Goal: Task Accomplishment & Management: Manage account settings

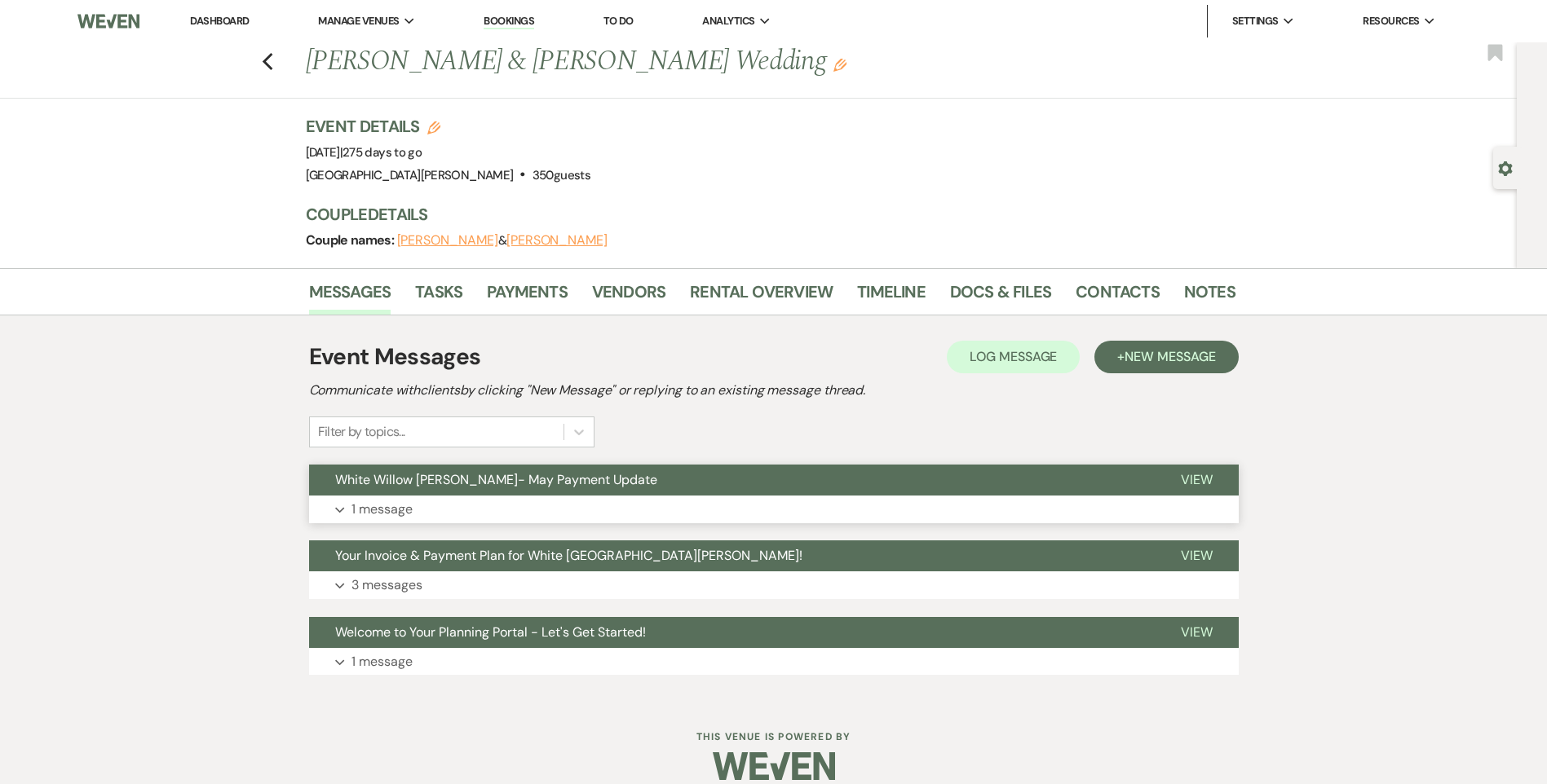
click at [527, 514] on button "Expand 1 message" at bounding box center [774, 509] width 930 height 28
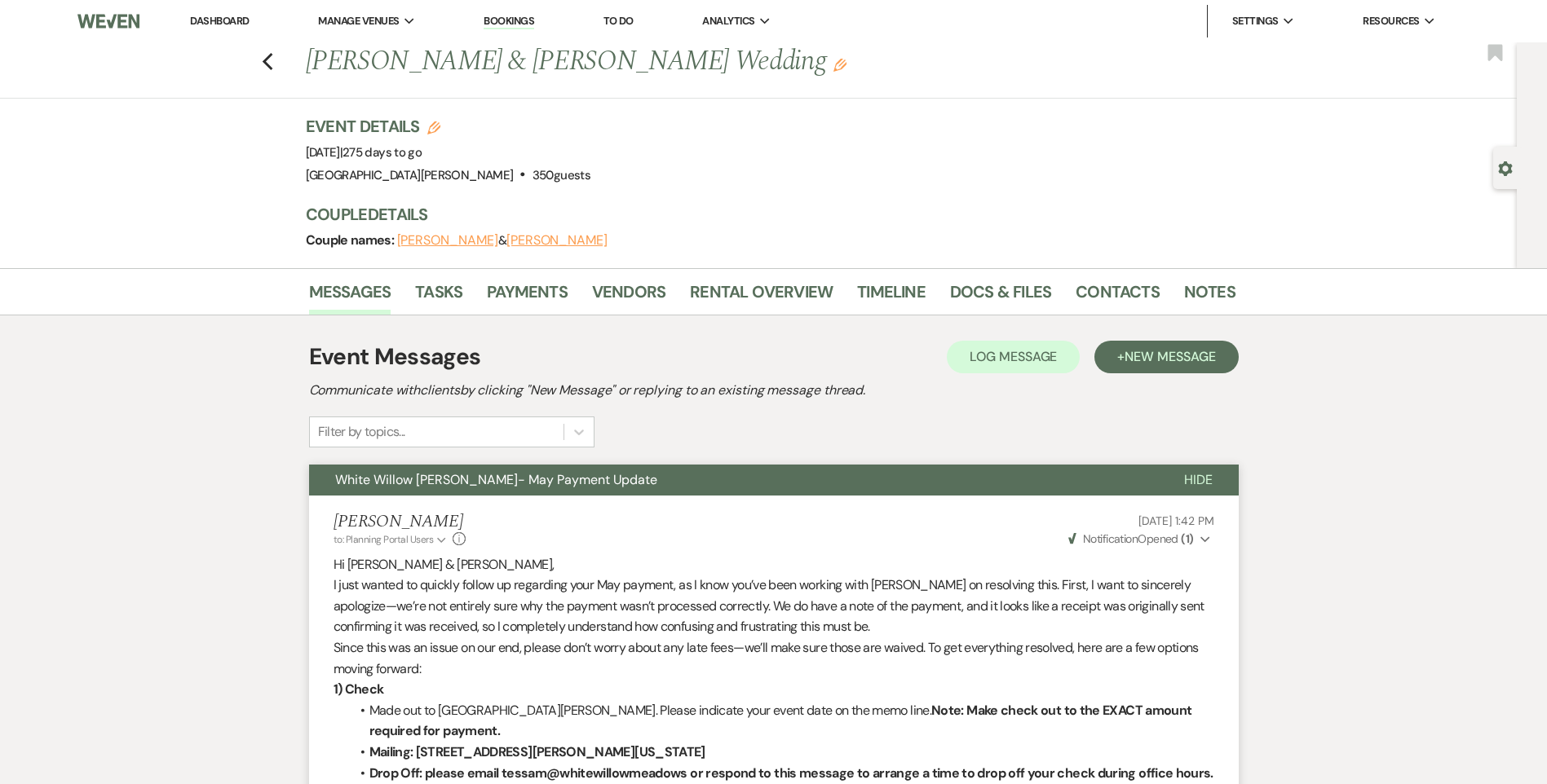
click at [1196, 542] on button "Weven Check Notification Opened ( 1 ) Expand" at bounding box center [1140, 539] width 149 height 18
click at [233, 16] on link "Dashboard" at bounding box center [219, 21] width 58 height 14
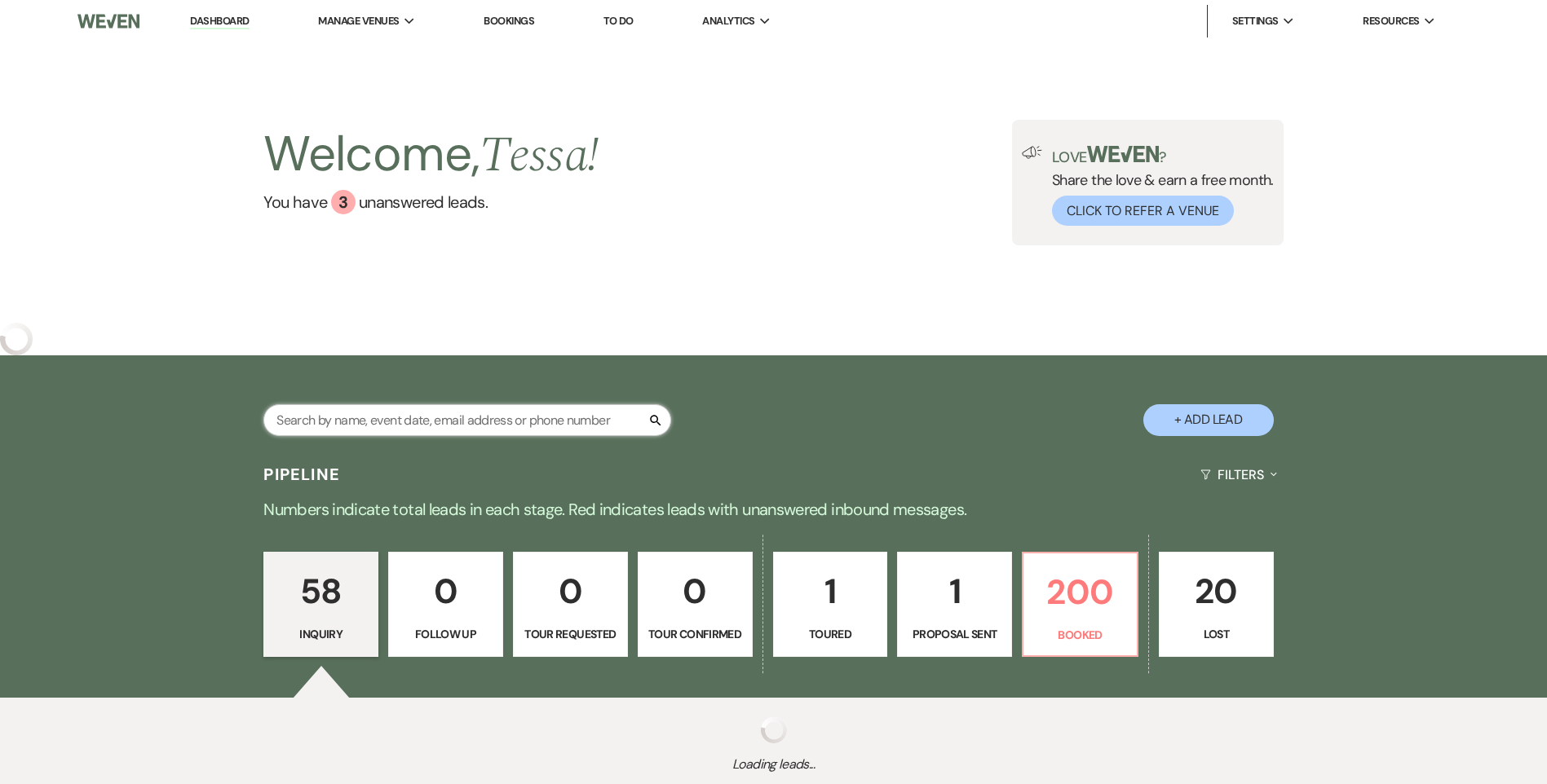
click at [543, 410] on input "text" at bounding box center [467, 420] width 408 height 32
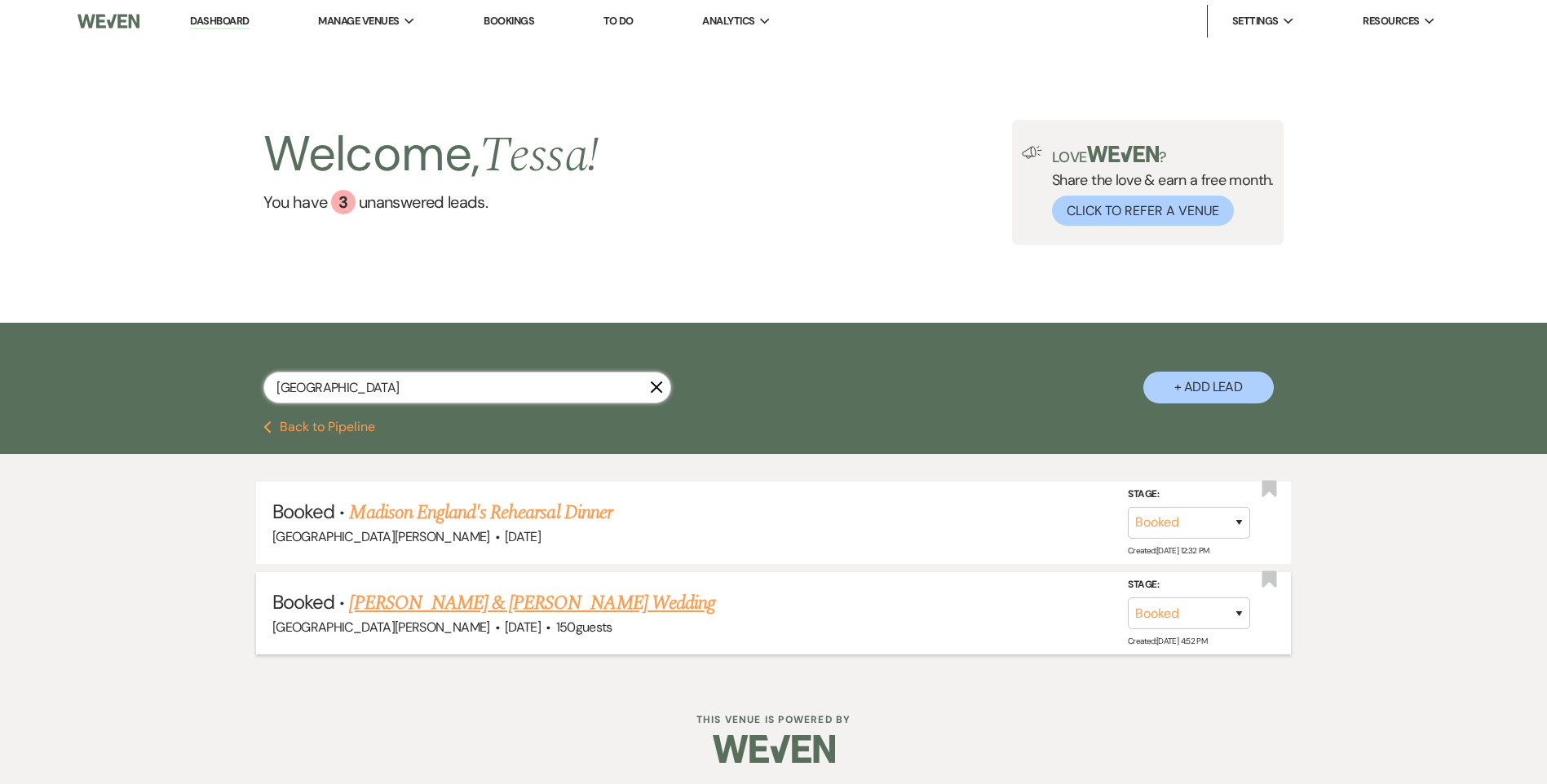
type input "[GEOGRAPHIC_DATA]"
click at [520, 598] on link "[PERSON_NAME] & [PERSON_NAME] Wedding" at bounding box center [532, 603] width 365 height 29
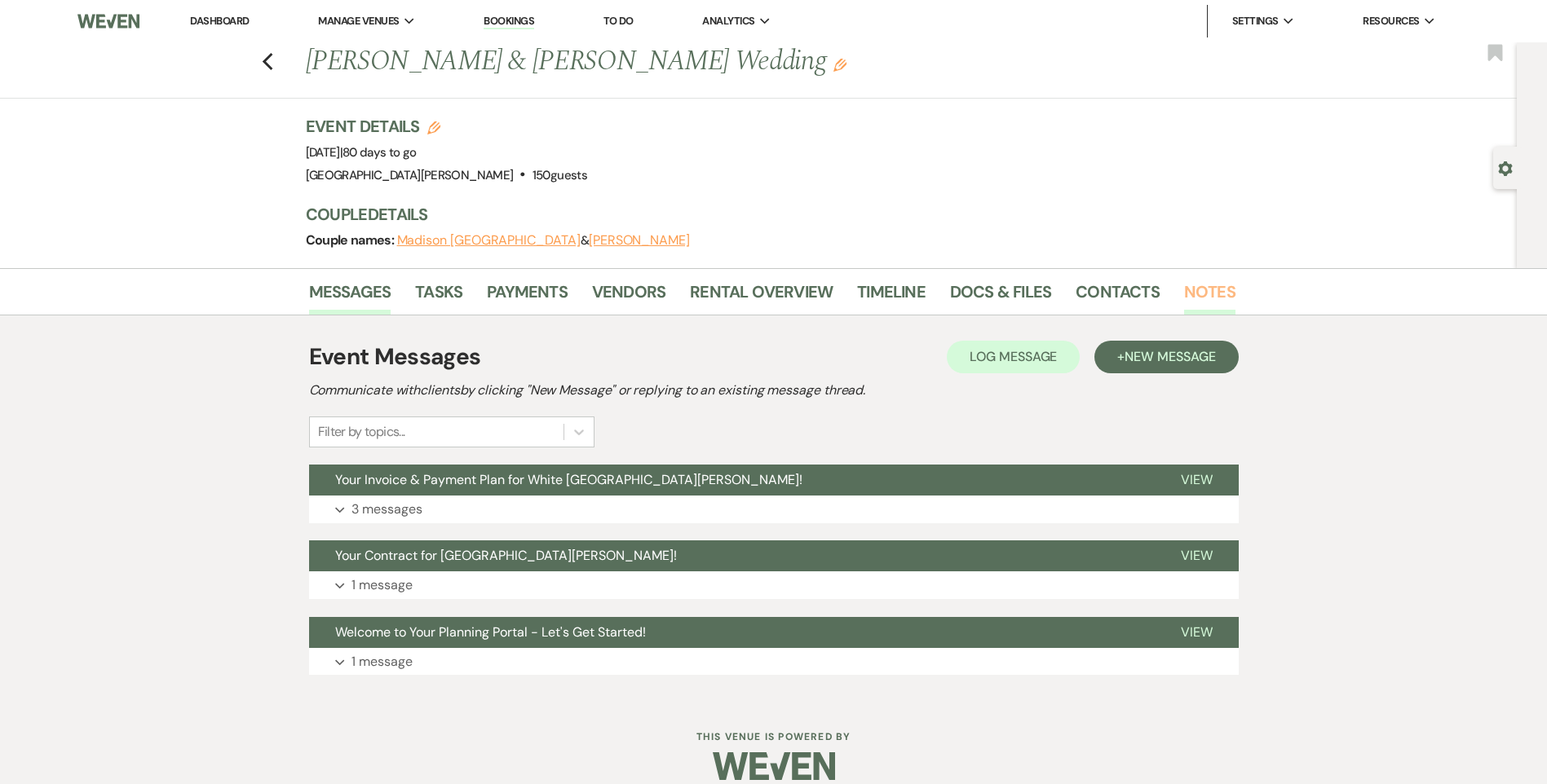
click at [1197, 304] on link "Notes" at bounding box center [1210, 296] width 52 height 36
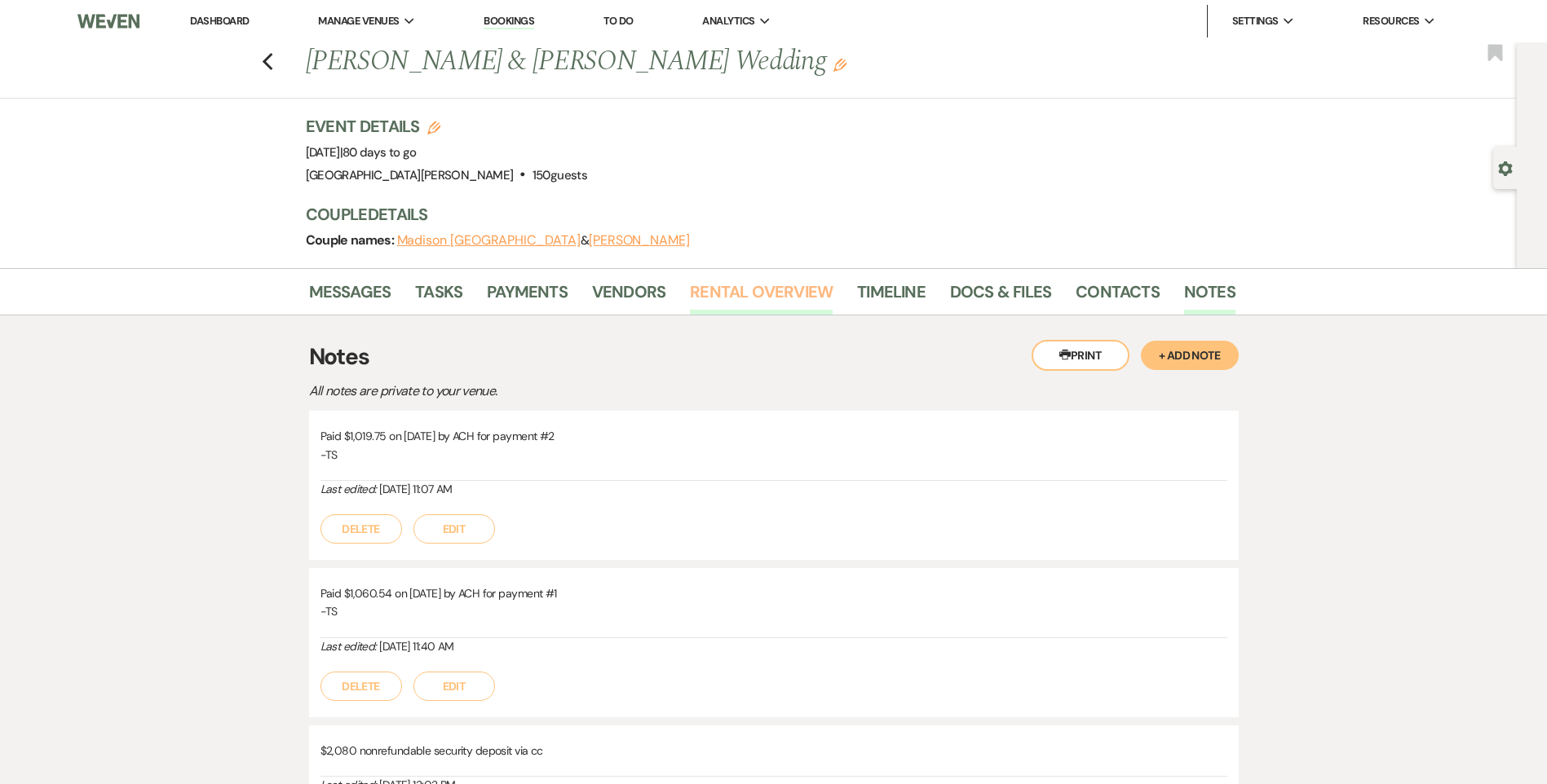
click at [711, 304] on link "Rental Overview" at bounding box center [761, 296] width 143 height 36
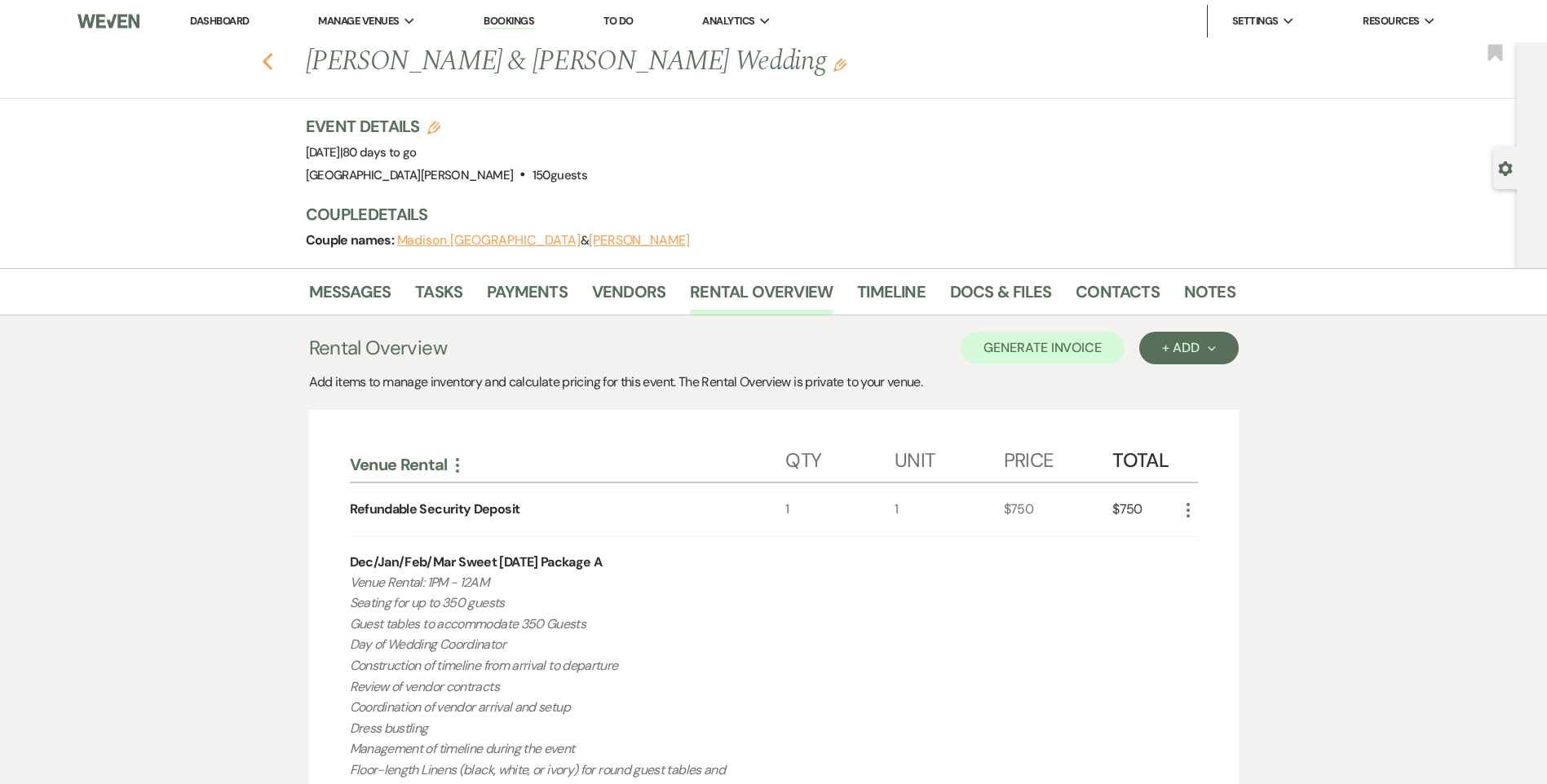
click at [271, 55] on icon "Previous" at bounding box center [268, 62] width 13 height 19
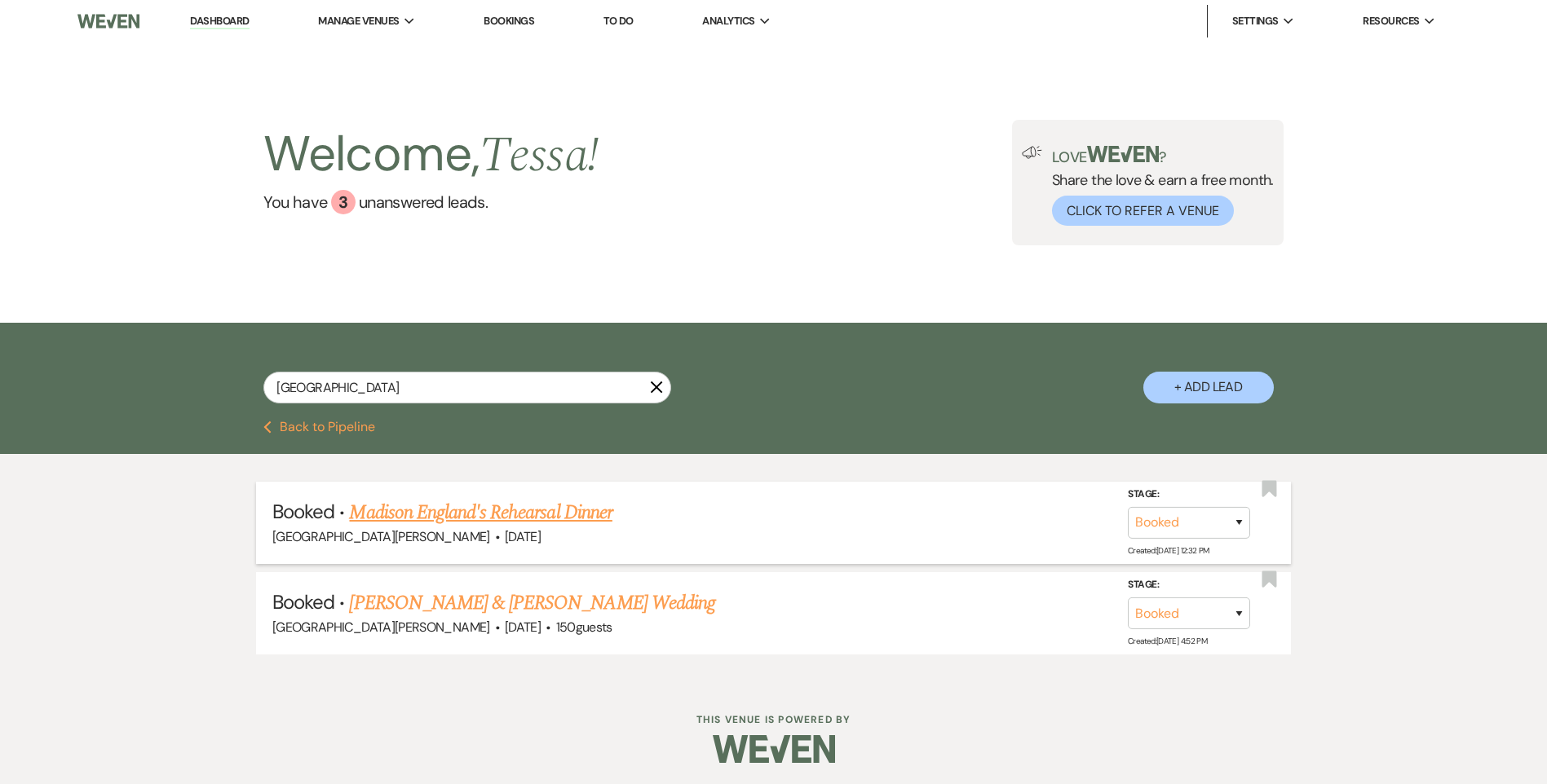
click at [467, 510] on link "Madison England's Rehearsal Dinner" at bounding box center [480, 512] width 263 height 29
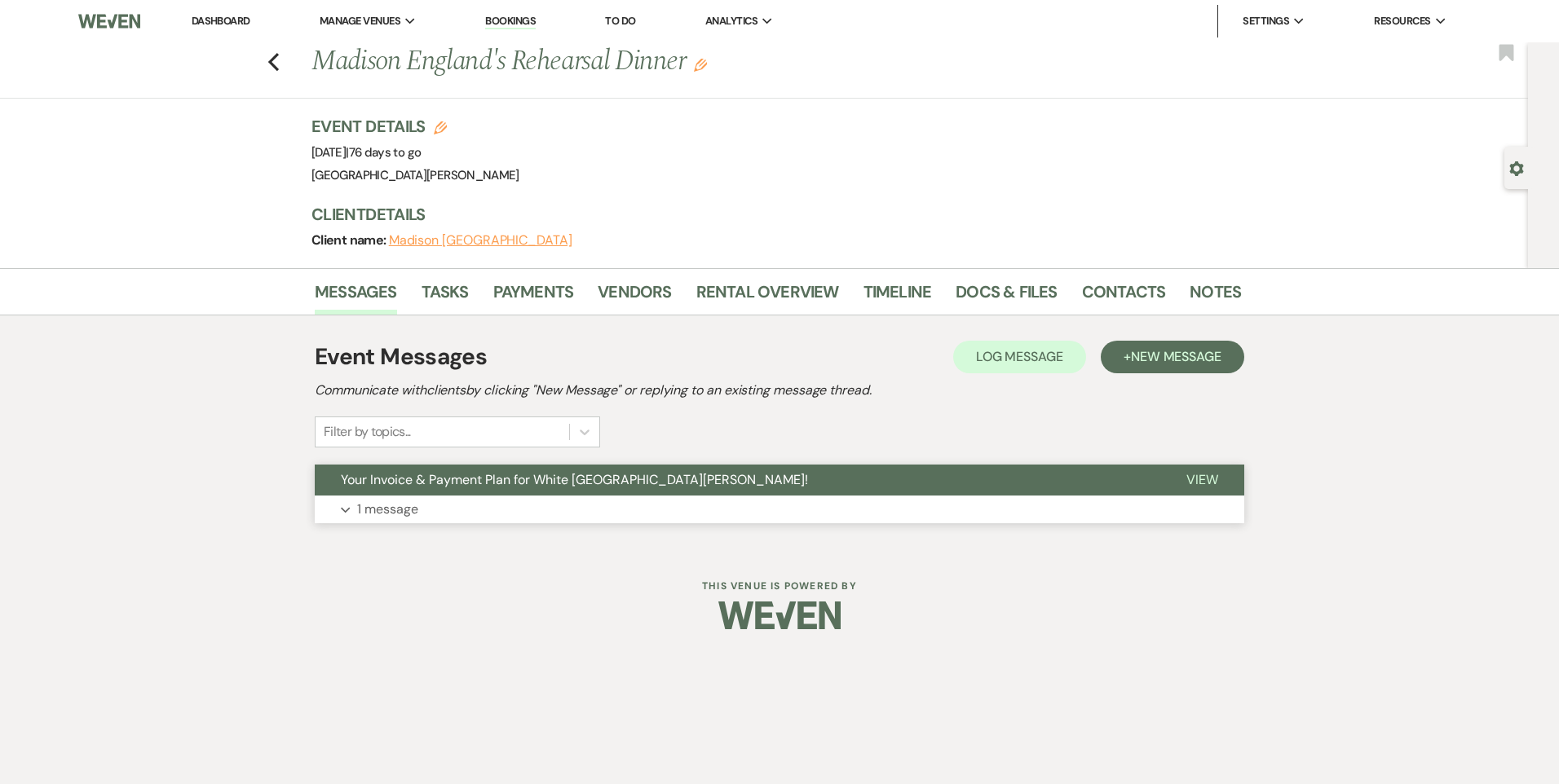
click at [493, 512] on button "Expand 1 message" at bounding box center [779, 509] width 929 height 28
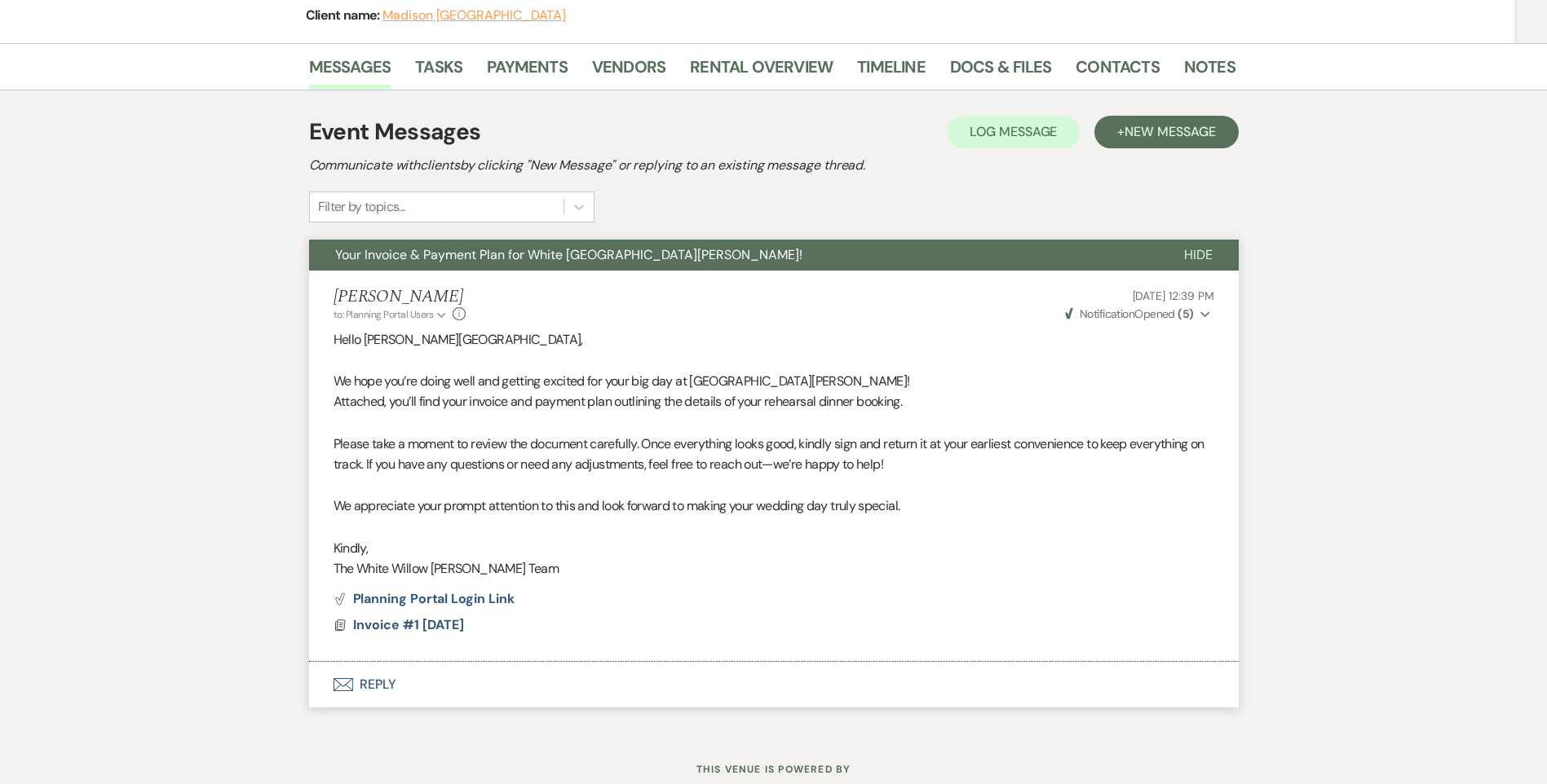
scroll to position [244, 0]
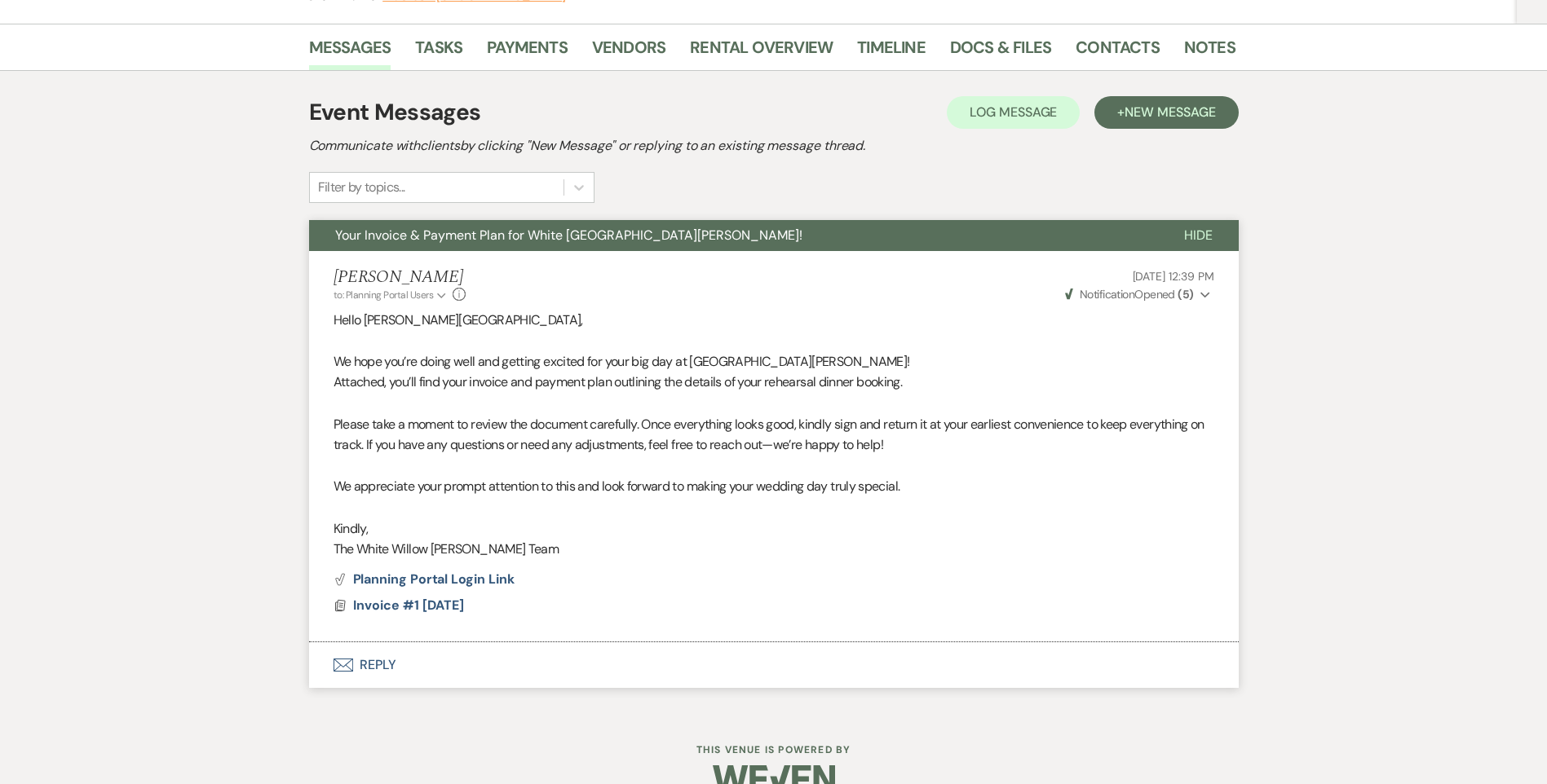
click at [1169, 292] on span "Weven Check Notification Opened ( 5 )" at bounding box center [1129, 294] width 128 height 15
click at [556, 44] on link "Payments" at bounding box center [527, 52] width 81 height 36
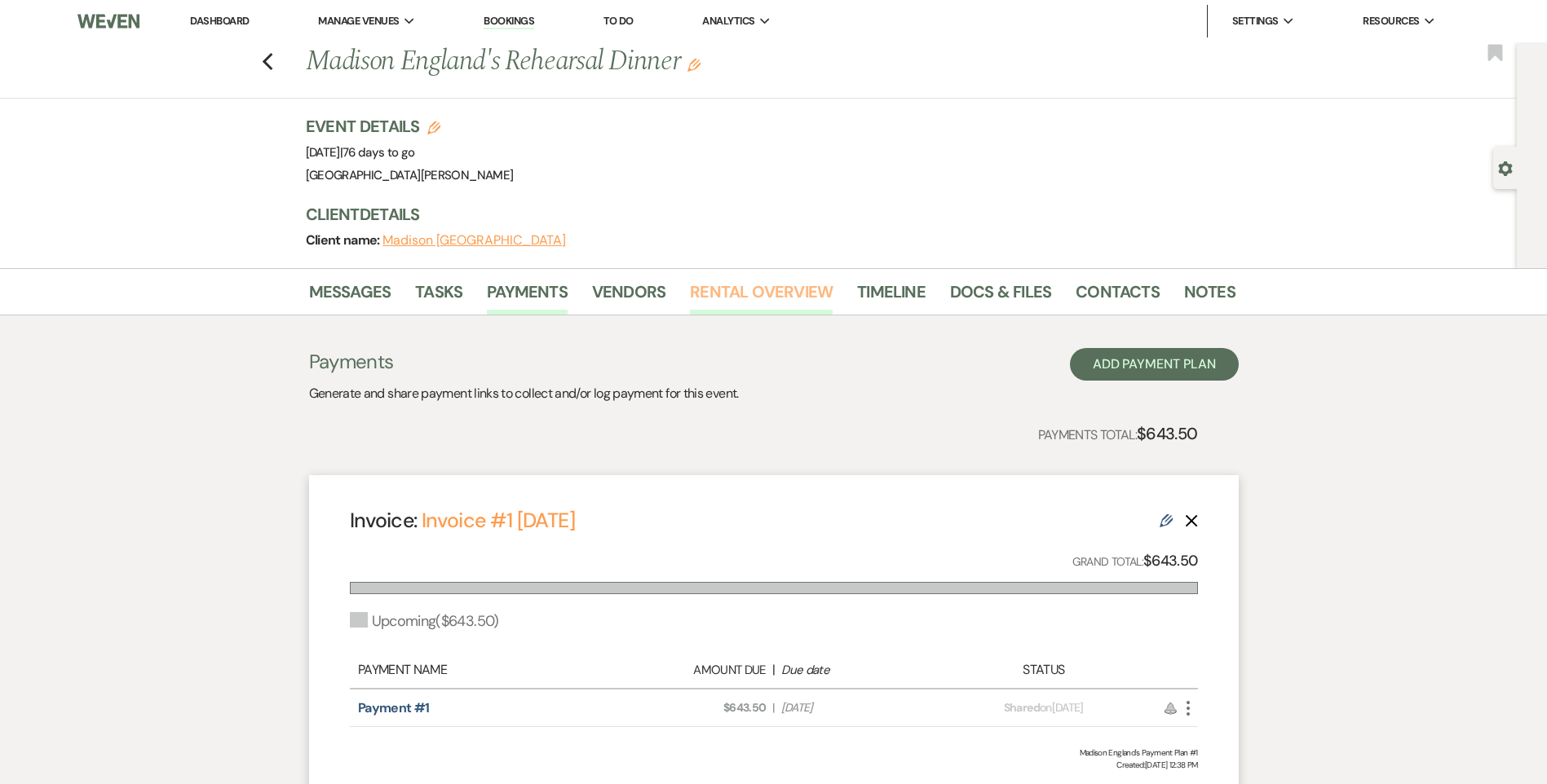
click at [734, 295] on link "Rental Overview" at bounding box center [761, 296] width 143 height 36
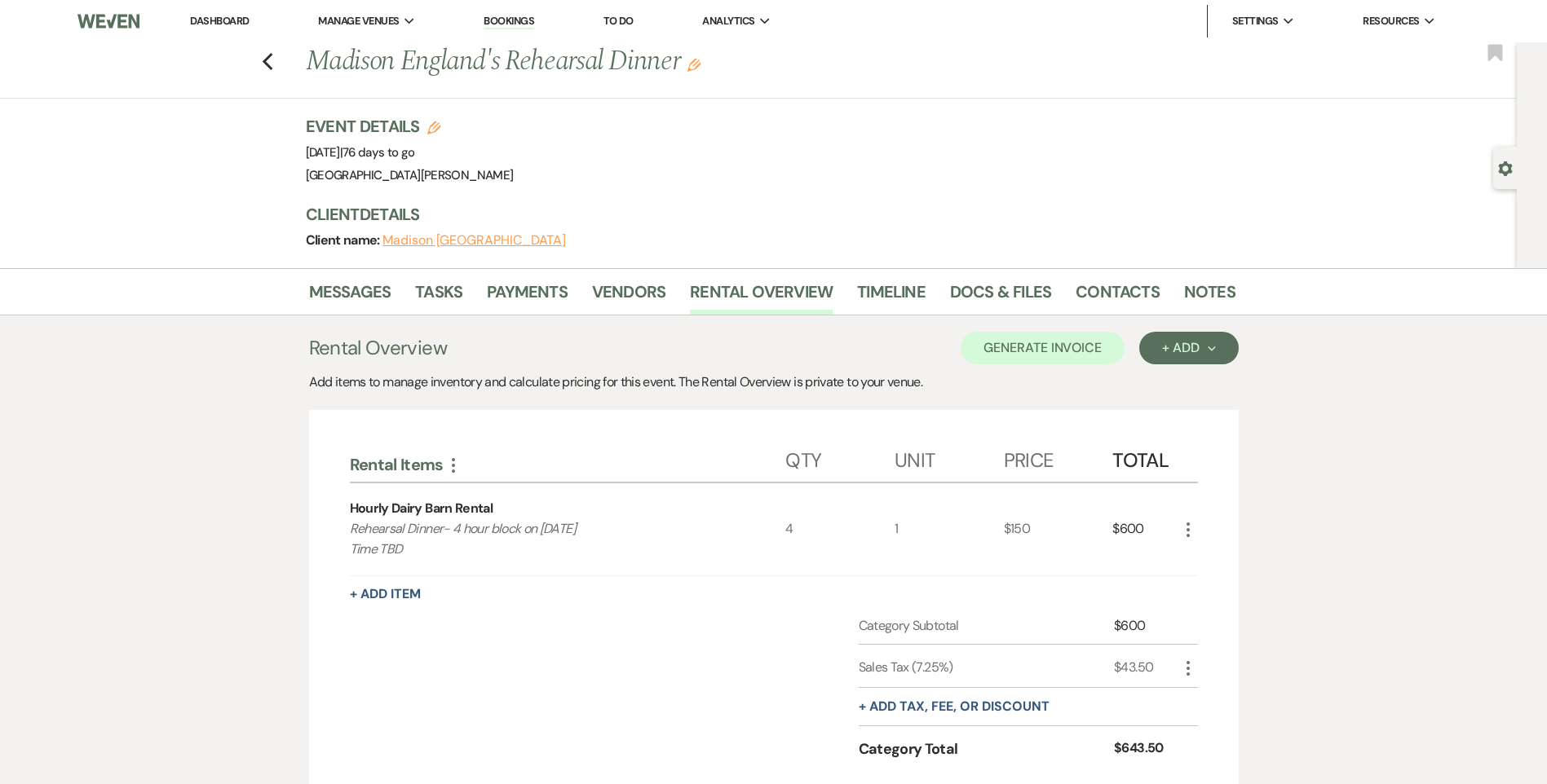
click at [282, 69] on div "Previous Madison England's Rehearsal Dinner Edit Bookmark" at bounding box center [753, 70] width 1524 height 56
click at [273, 56] on icon "Previous" at bounding box center [268, 62] width 13 height 19
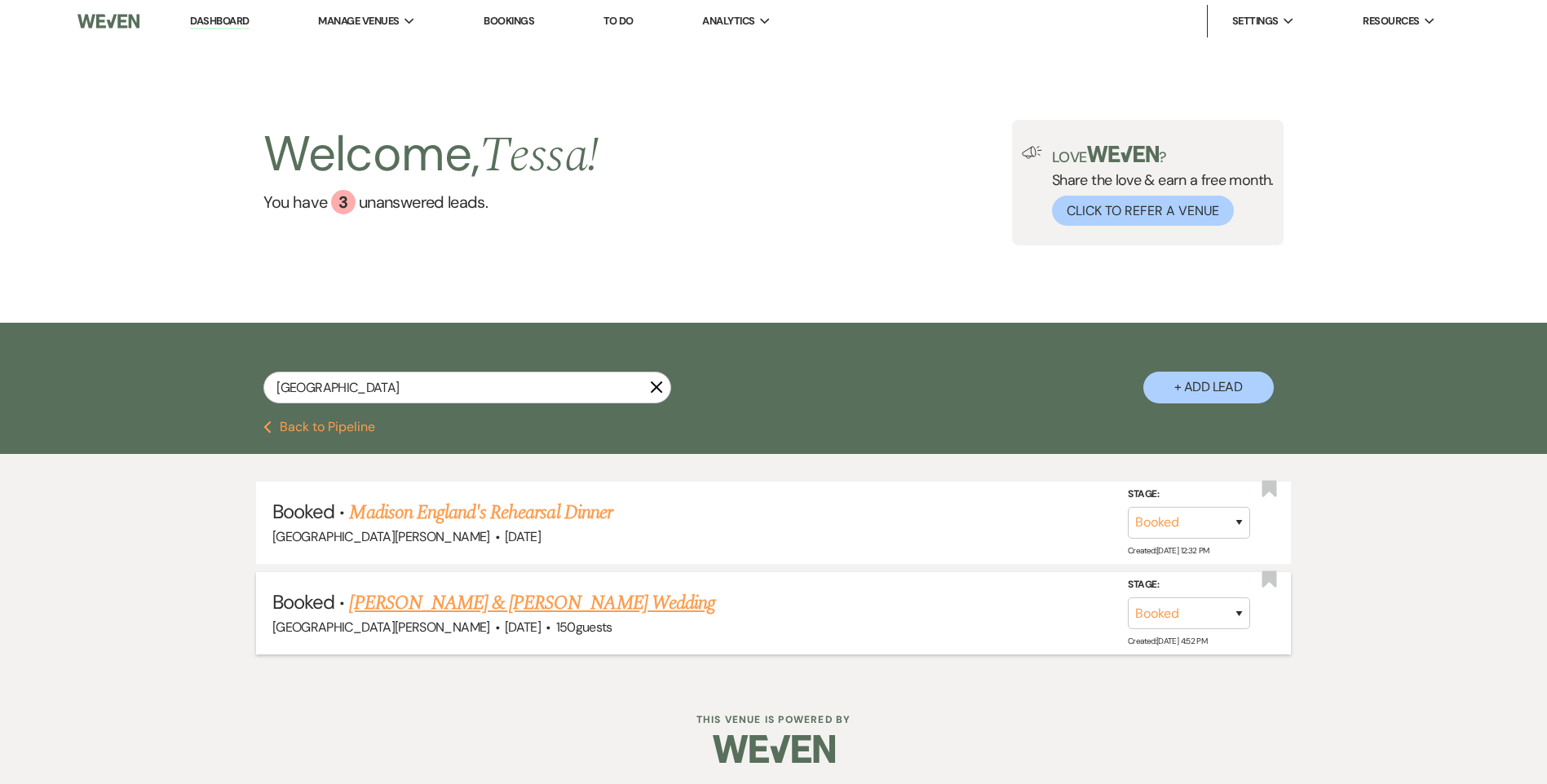
click at [542, 606] on link "[PERSON_NAME] & [PERSON_NAME] Wedding" at bounding box center [532, 603] width 365 height 29
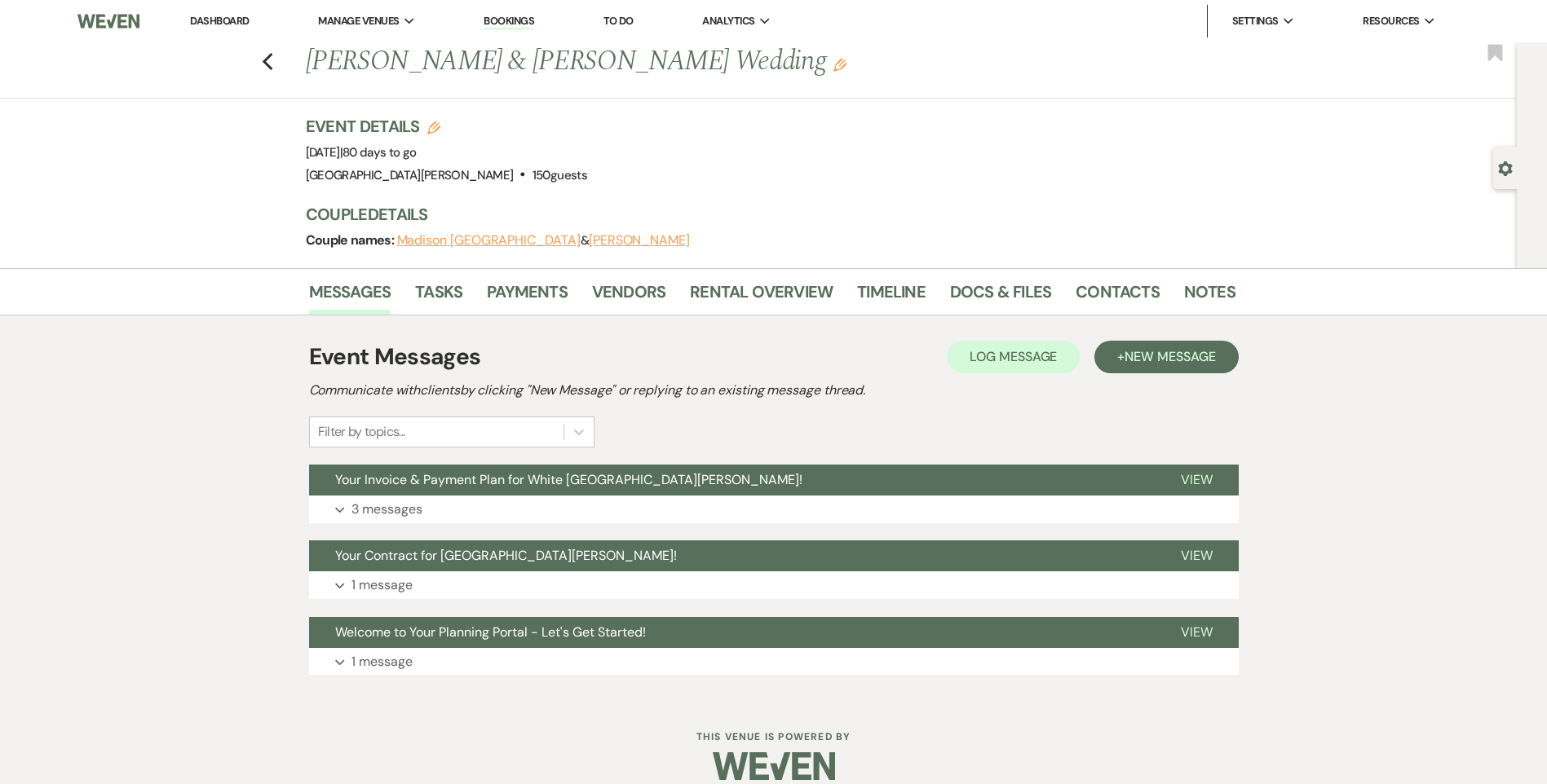
click at [758, 318] on div "Event Messages Log Log Message + New Message Communicate with clients by clicki…" at bounding box center [774, 507] width 930 height 384
click at [768, 297] on link "Rental Overview" at bounding box center [761, 296] width 143 height 36
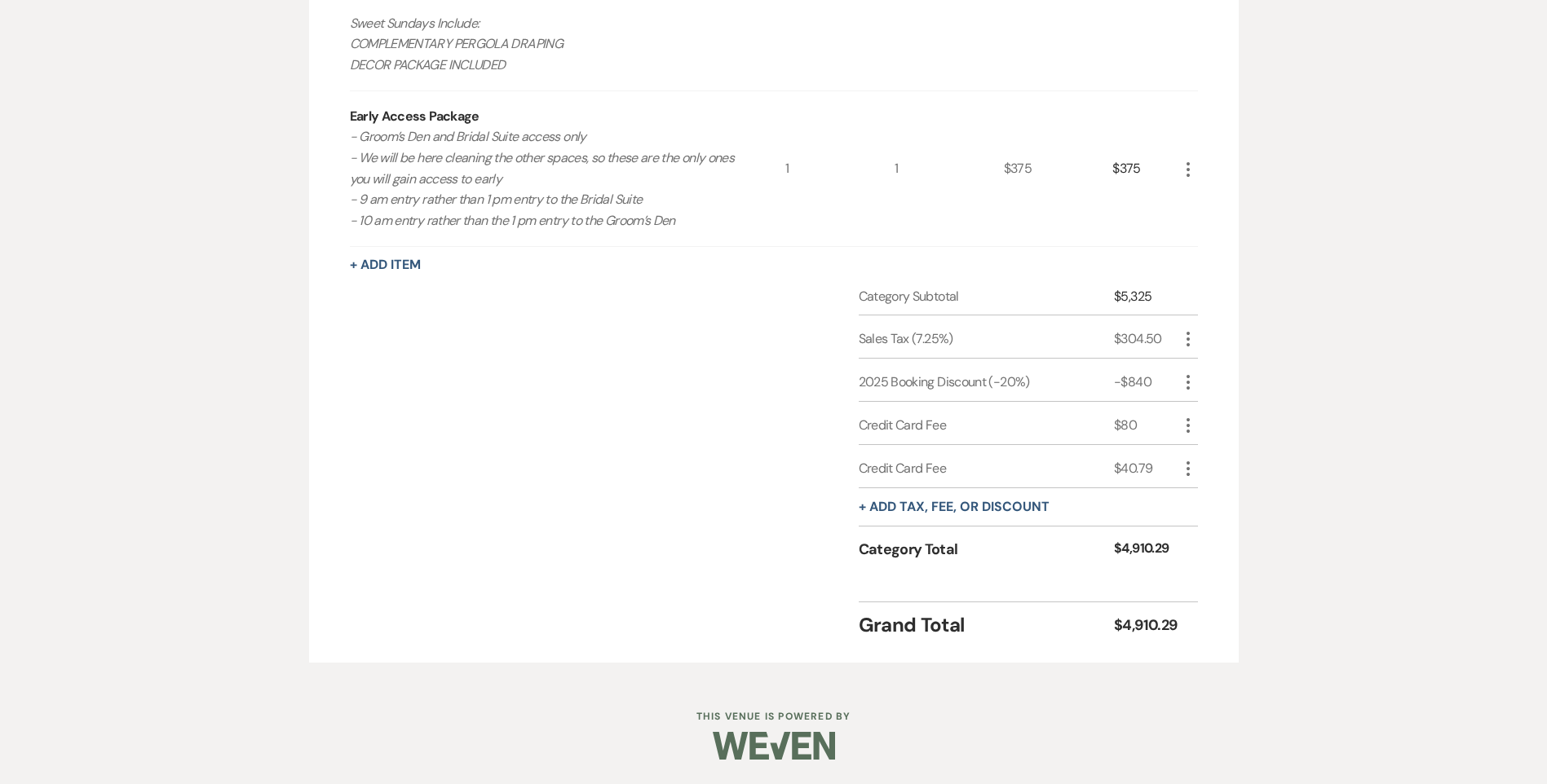
scroll to position [633, 0]
